Goal: Transaction & Acquisition: Purchase product/service

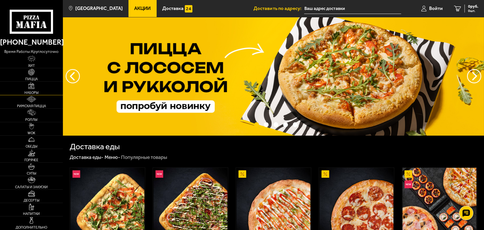
click at [30, 86] on img at bounding box center [31, 85] width 7 height 7
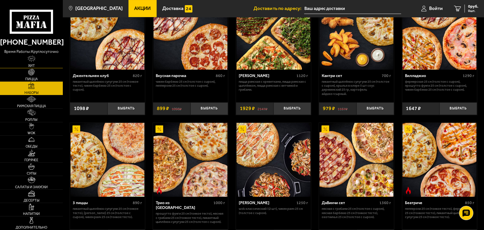
scroll to position [57, 0]
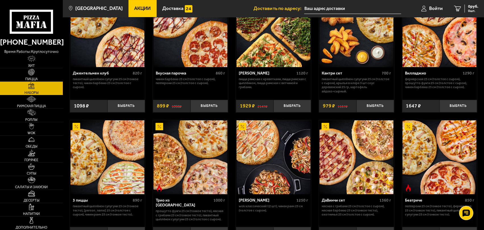
click at [38, 22] on use at bounding box center [38, 24] width 3 height 7
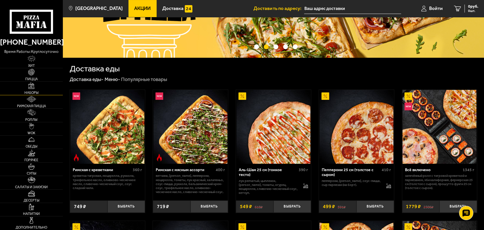
scroll to position [85, 0]
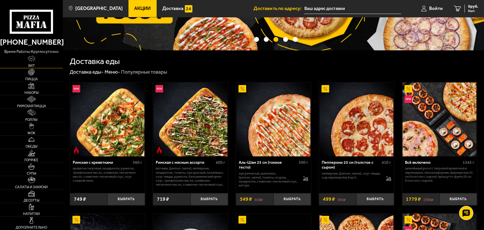
click at [32, 58] on img at bounding box center [32, 58] width 8 height 7
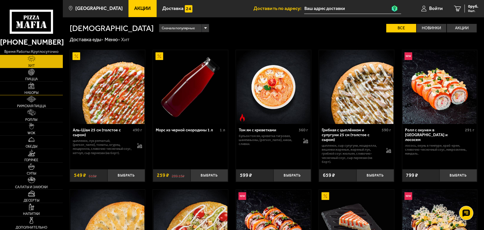
click at [32, 88] on img at bounding box center [31, 85] width 7 height 7
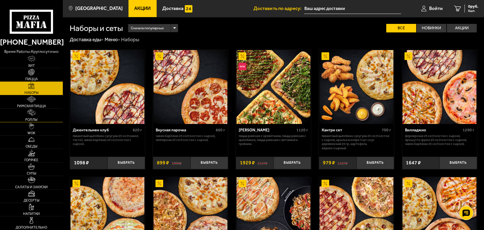
click at [34, 113] on img at bounding box center [31, 112] width 9 height 7
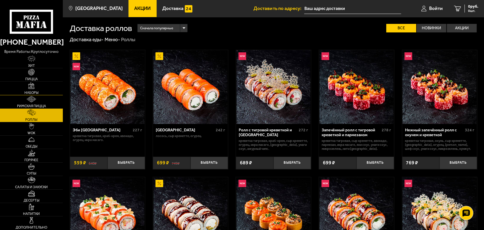
click at [34, 89] on img at bounding box center [31, 85] width 7 height 7
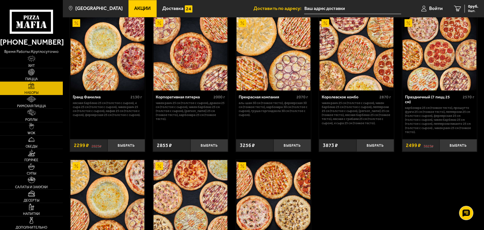
scroll to position [651, 0]
